Goal: Transaction & Acquisition: Purchase product/service

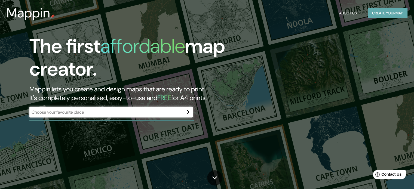
click at [381, 13] on button "Create your map" at bounding box center [388, 13] width 40 height 10
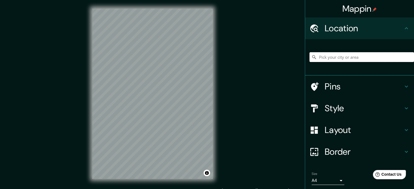
click at [349, 58] on input "Pick your city or area" at bounding box center [362, 57] width 105 height 10
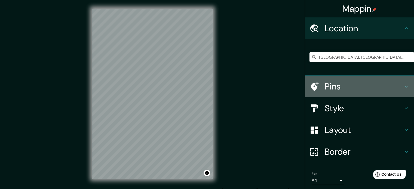
click at [405, 86] on icon at bounding box center [406, 87] width 3 height 2
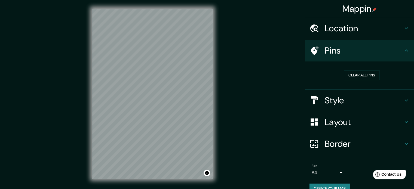
click at [403, 48] on icon at bounding box center [406, 50] width 7 height 7
click at [403, 51] on icon at bounding box center [406, 50] width 7 height 7
click at [403, 26] on icon at bounding box center [406, 28] width 7 height 7
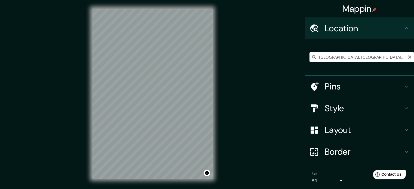
click at [381, 59] on input "[GEOGRAPHIC_DATA], [GEOGRAPHIC_DATA], [GEOGRAPHIC_DATA]" at bounding box center [362, 57] width 105 height 10
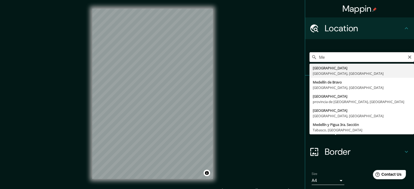
type input "M"
type input "P"
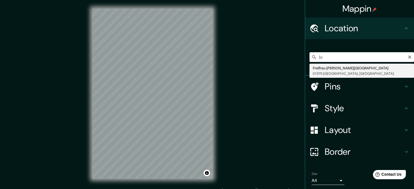
type input "b"
type input "[GEOGRAPHIC_DATA]"
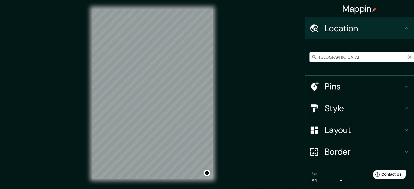
click at [408, 56] on icon "Clear" at bounding box center [410, 57] width 4 height 4
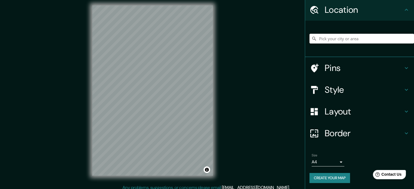
scroll to position [7, 0]
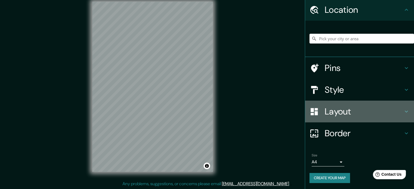
click at [405, 111] on icon at bounding box center [406, 112] width 3 height 2
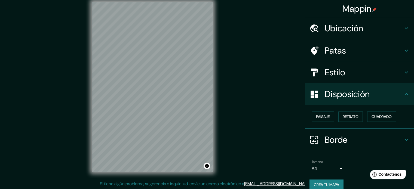
scroll to position [0, 0]
click at [399, 52] on h4 "Patas" at bounding box center [364, 50] width 78 height 11
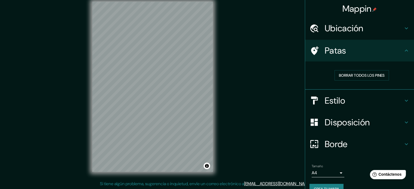
click at [319, 65] on div "Borrar todos los pines" at bounding box center [359, 76] width 109 height 28
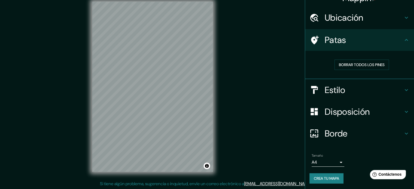
scroll to position [11, 0]
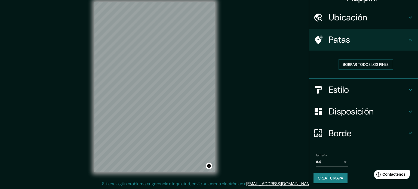
click at [336, 160] on body "Mappin Ubicación [GEOGRAPHIC_DATA][PERSON_NAME], [GEOGRAPHIC_DATA], [GEOGRAPHIC…" at bounding box center [209, 87] width 418 height 189
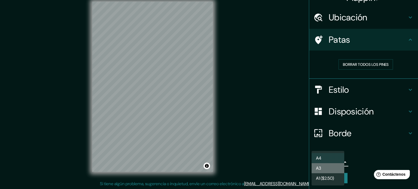
click at [322, 170] on li "A3" at bounding box center [328, 168] width 33 height 10
type input "a4"
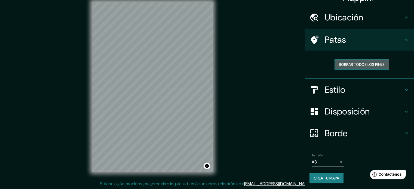
click at [348, 63] on font "Borrar todos los pines" at bounding box center [362, 64] width 46 height 5
click at [347, 36] on h4 "Patas" at bounding box center [364, 39] width 78 height 11
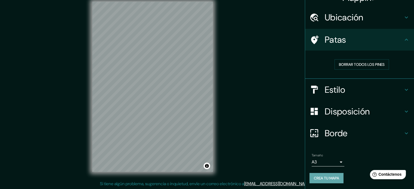
click at [321, 179] on font "Crea tu mapa" at bounding box center [326, 178] width 25 height 5
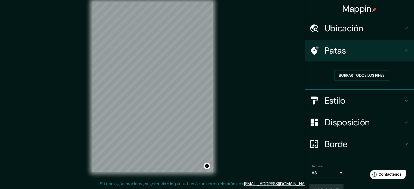
scroll to position [0, 0]
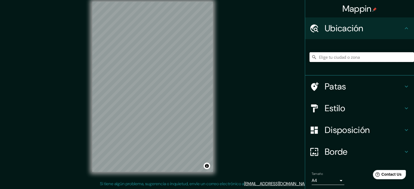
click at [348, 60] on input "Elige tu ciudad o zona" at bounding box center [362, 57] width 105 height 10
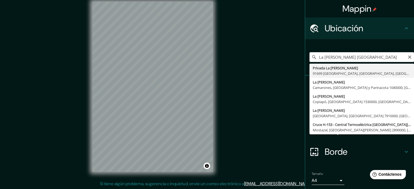
drag, startPoint x: 341, startPoint y: 56, endPoint x: 305, endPoint y: 58, distance: 35.7
click at [310, 58] on input "La candelaria Medellín" at bounding box center [362, 57] width 105 height 10
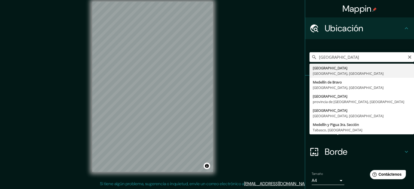
type input "[GEOGRAPHIC_DATA], [GEOGRAPHIC_DATA], [GEOGRAPHIC_DATA]"
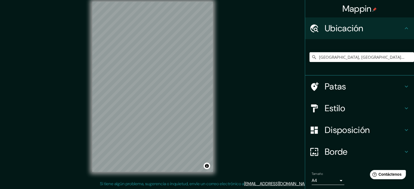
click at [331, 85] on font "Patas" at bounding box center [336, 86] width 22 height 11
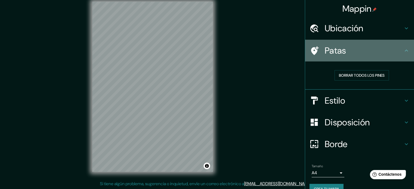
click at [317, 54] on div at bounding box center [317, 51] width 15 height 10
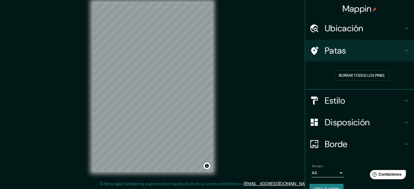
click at [313, 51] on icon at bounding box center [315, 51] width 10 height 10
click at [354, 50] on h4 "Patas" at bounding box center [364, 50] width 78 height 11
